Goal: Task Accomplishment & Management: Manage account settings

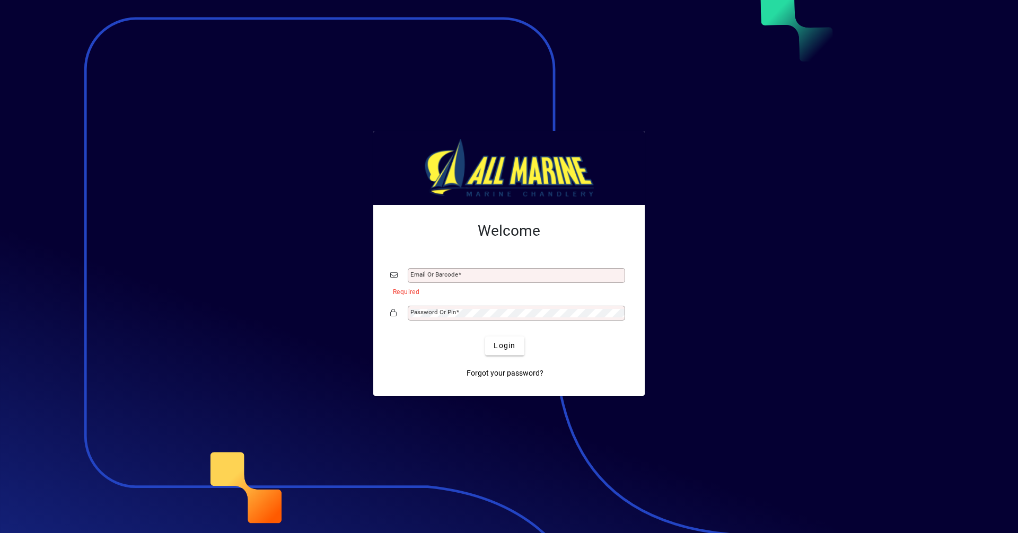
type input "**********"
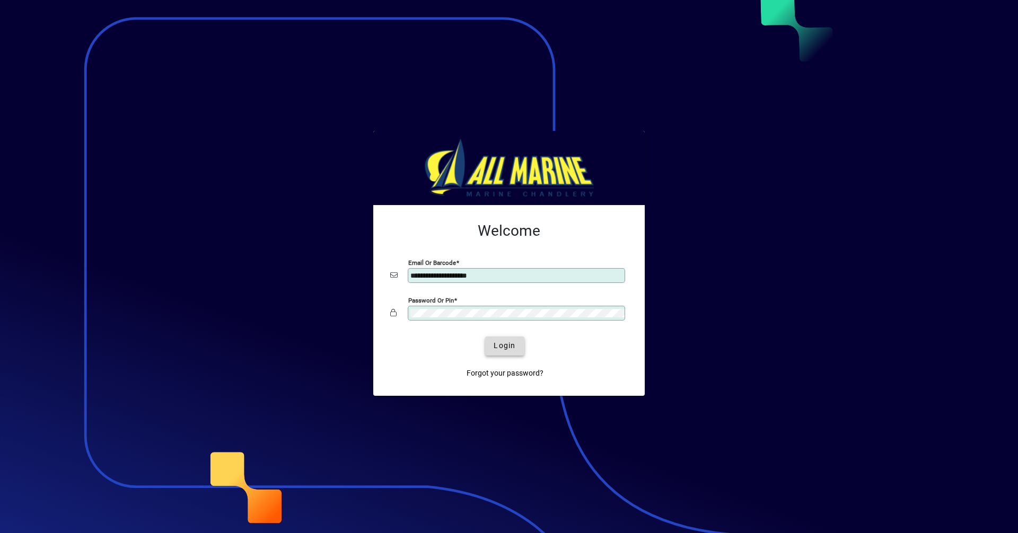
click at [508, 347] on span "Login" at bounding box center [505, 345] width 22 height 11
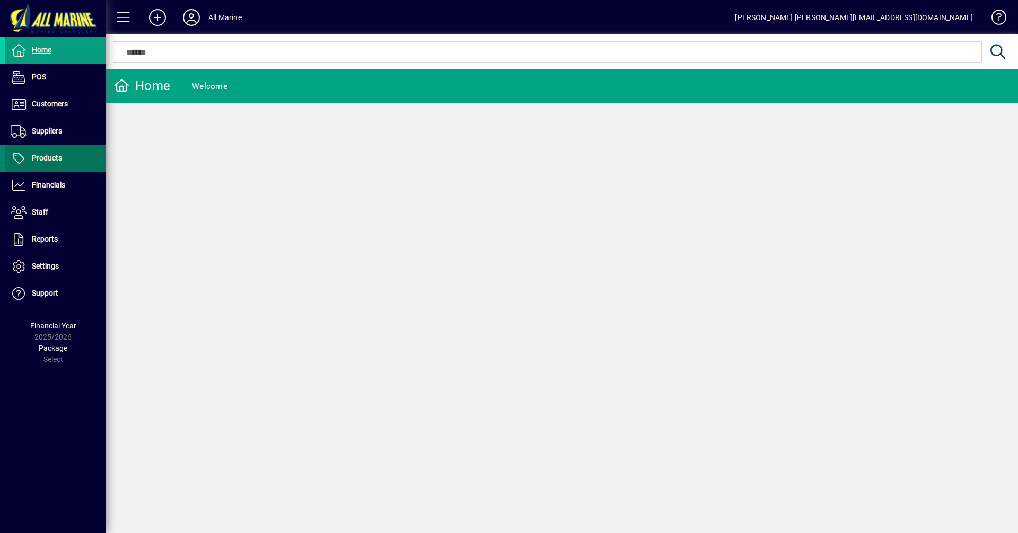
click at [59, 164] on span "Products" at bounding box center [33, 158] width 57 height 13
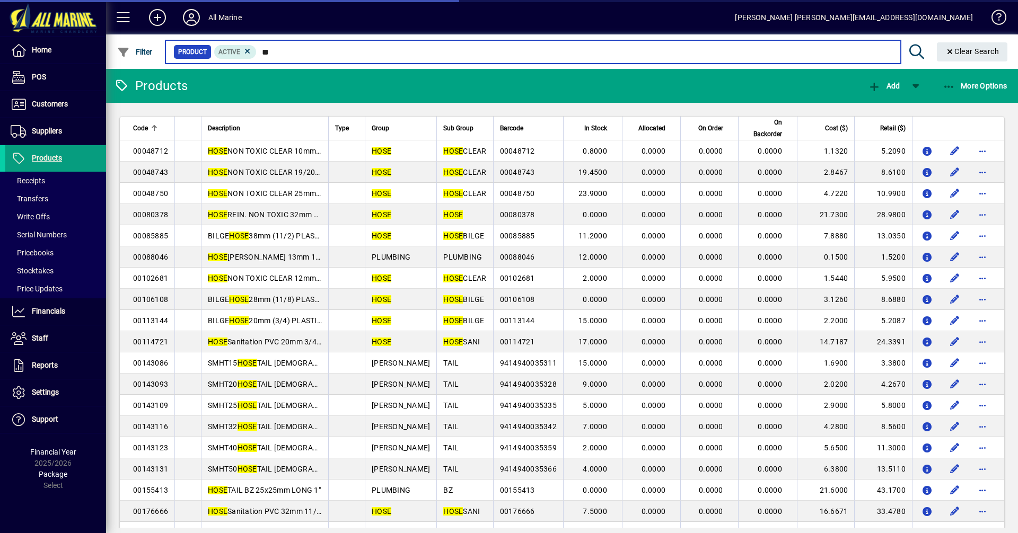
type input "*"
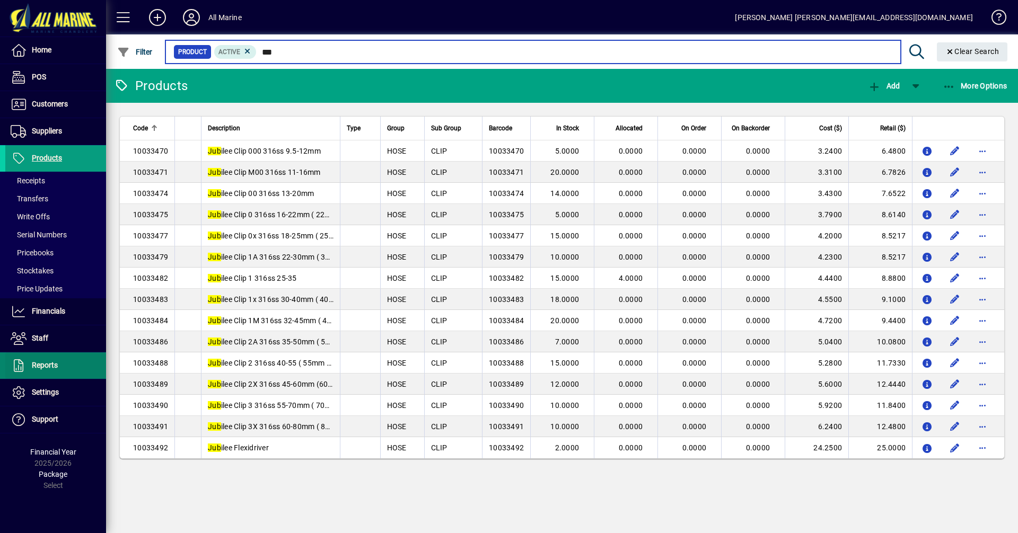
type input "***"
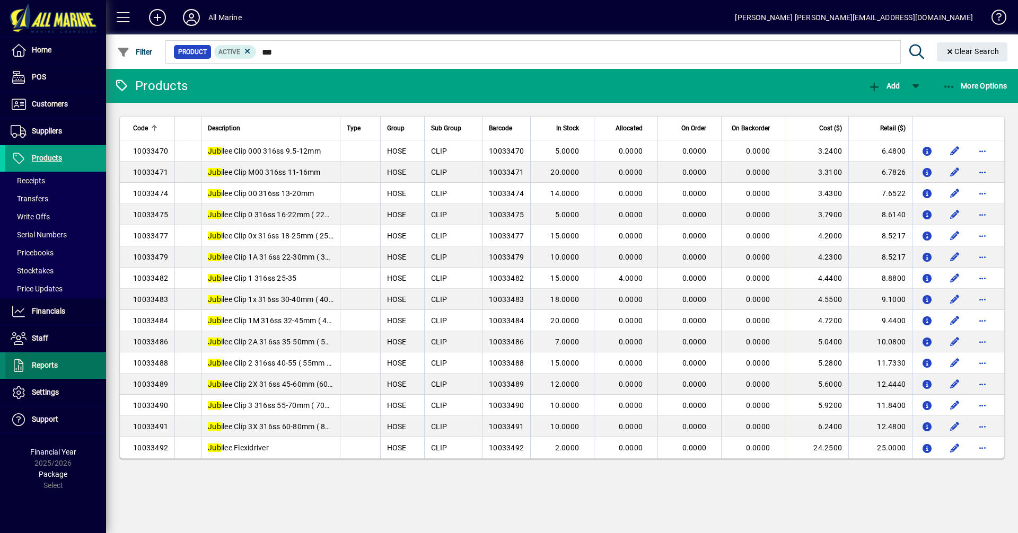
click at [52, 363] on span "Reports" at bounding box center [45, 365] width 26 height 8
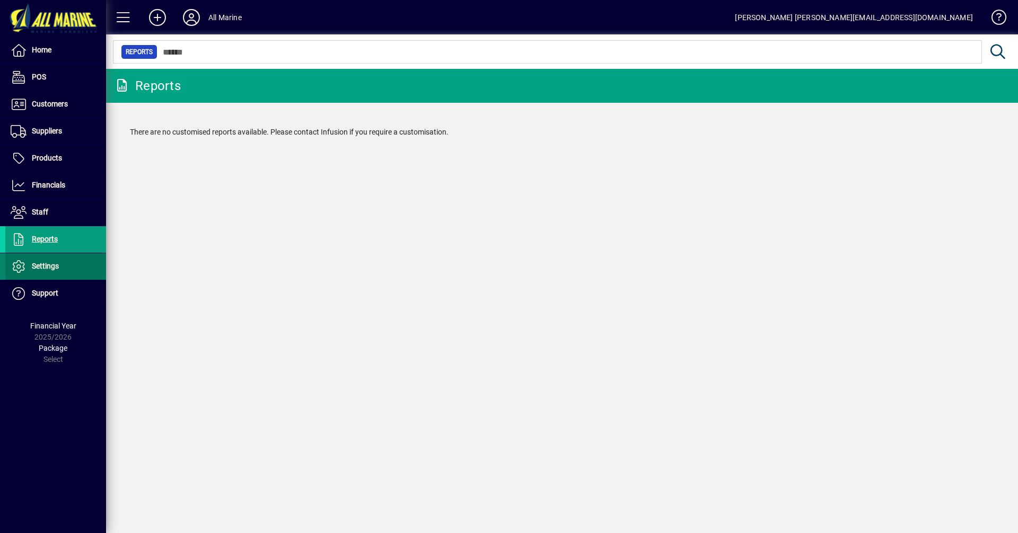
click at [55, 271] on span "Settings" at bounding box center [32, 266] width 54 height 13
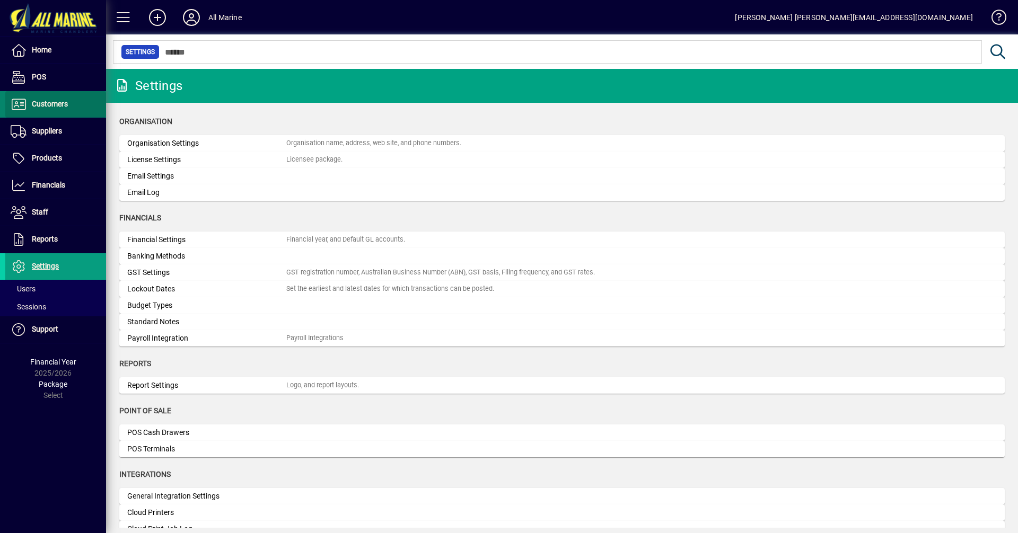
click at [50, 108] on span "Customers" at bounding box center [50, 104] width 36 height 8
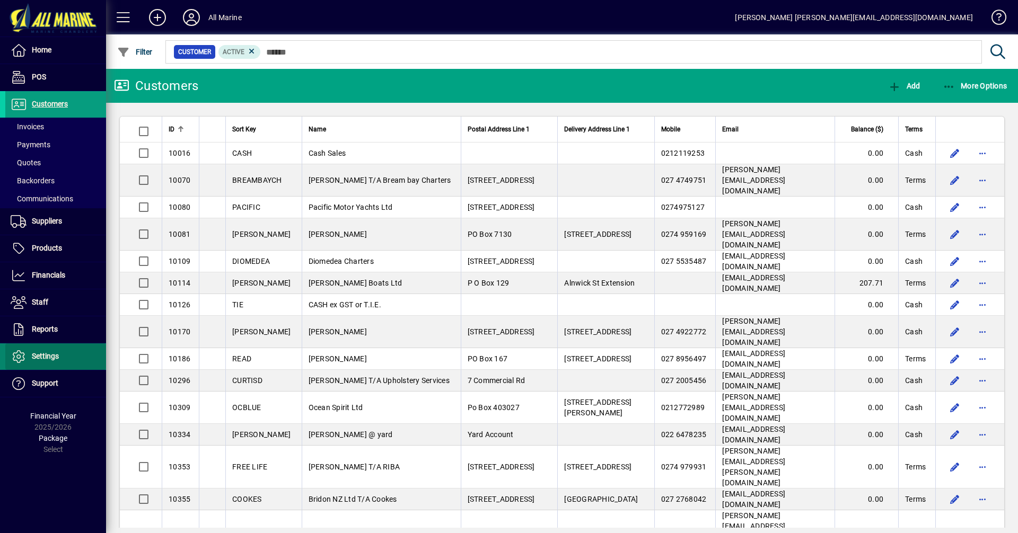
click at [58, 355] on span "Settings" at bounding box center [45, 356] width 27 height 8
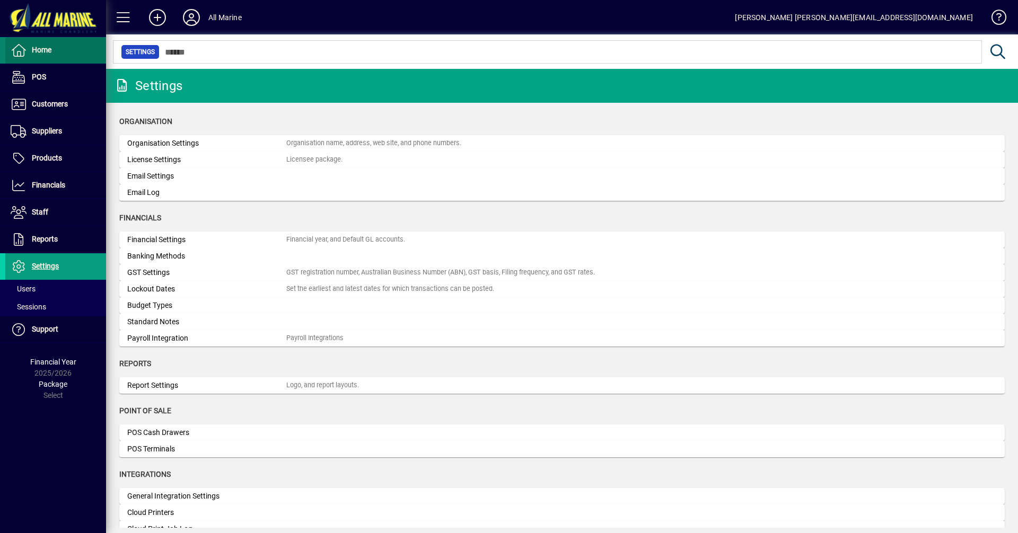
click at [53, 55] on span at bounding box center [55, 50] width 101 height 25
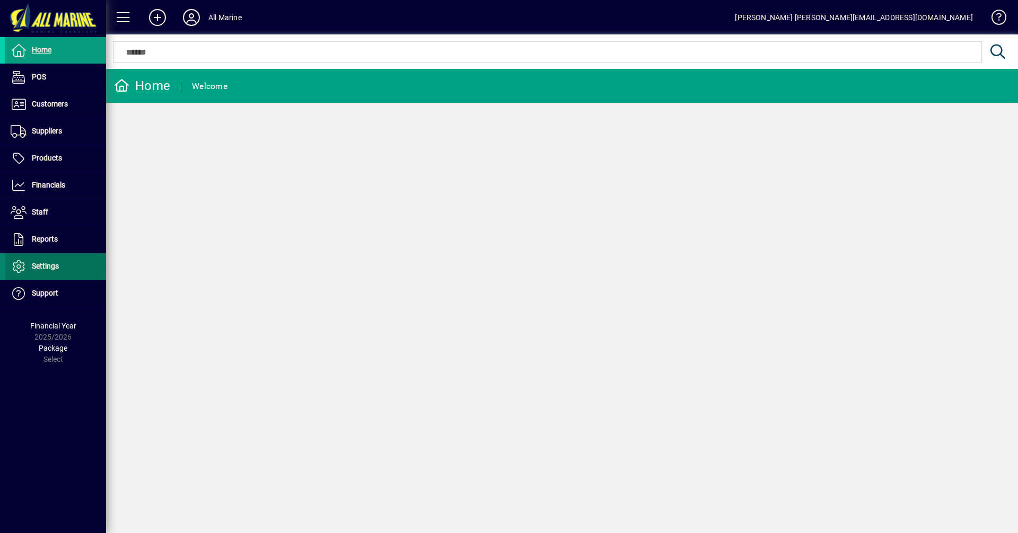
click at [65, 270] on span at bounding box center [55, 266] width 101 height 25
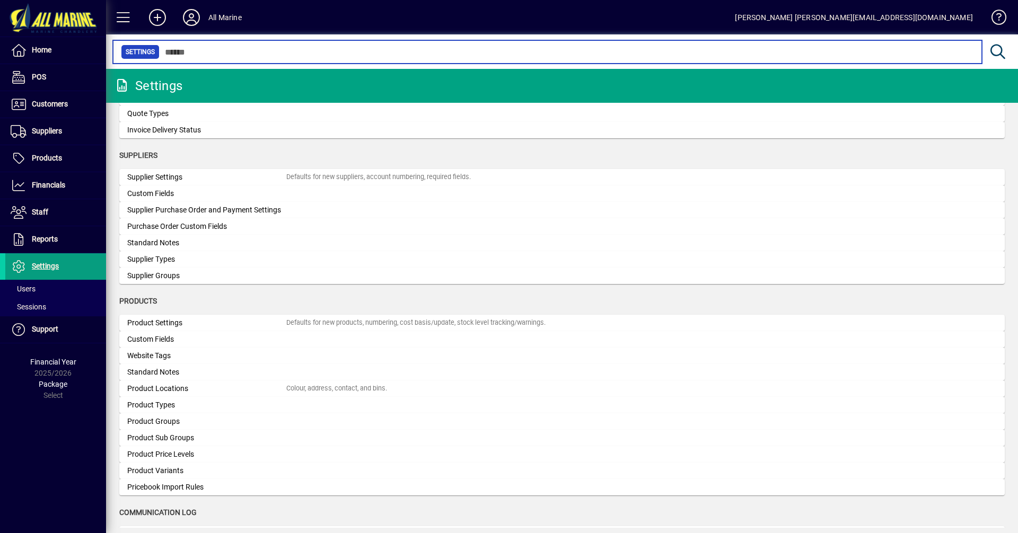
scroll to position [828, 0]
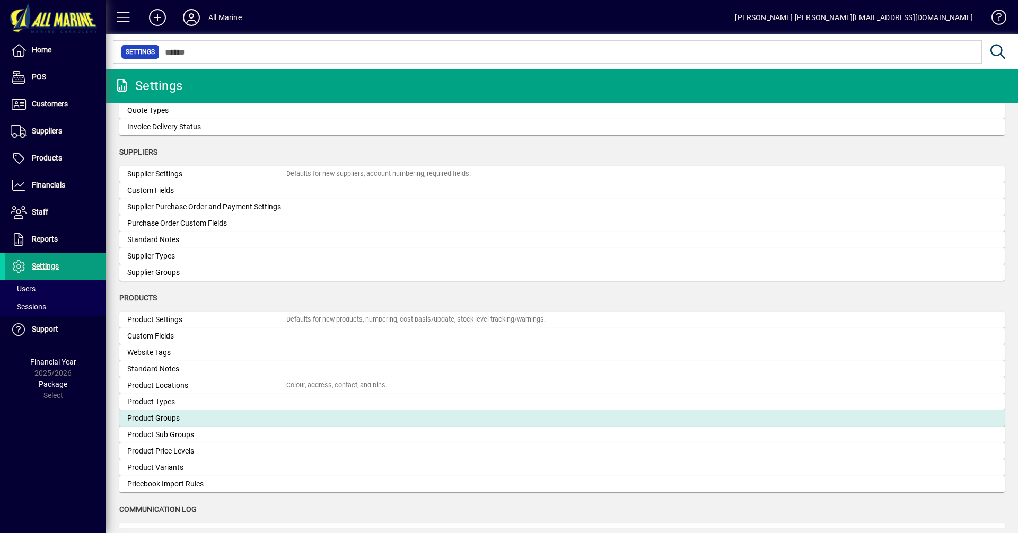
click at [156, 419] on div "Product Groups" at bounding box center [206, 418] width 159 height 11
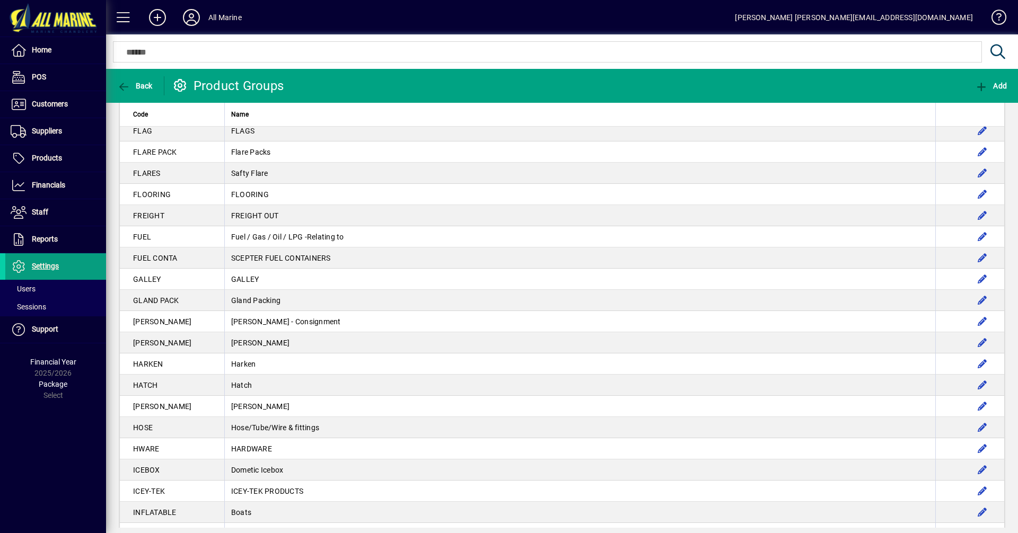
scroll to position [861, 0]
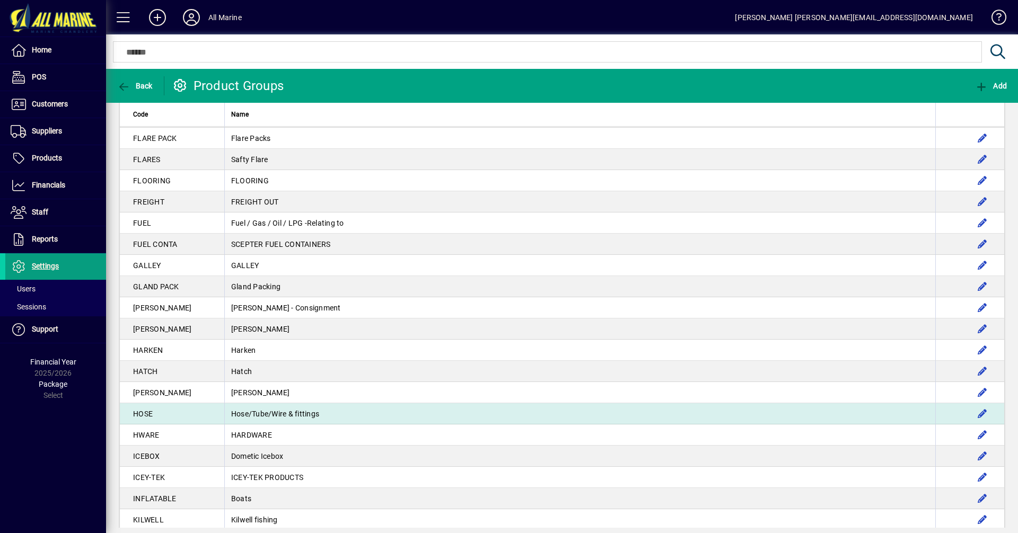
click at [270, 410] on td "Hose/Tube/Wire & fittings" at bounding box center [579, 413] width 711 height 21
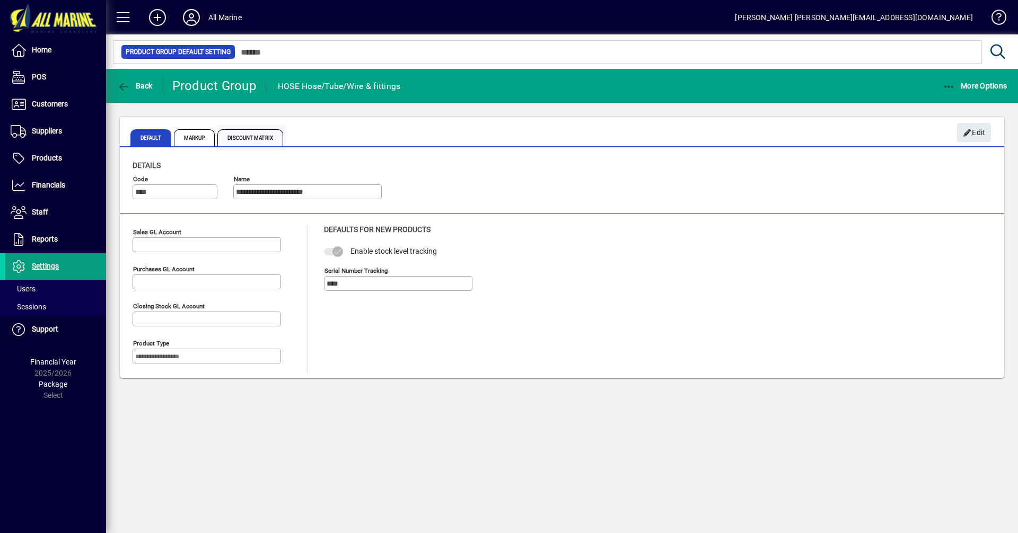
click at [262, 134] on span "Discount Matrix" at bounding box center [250, 137] width 66 height 17
